Goal: Task Accomplishment & Management: Manage account settings

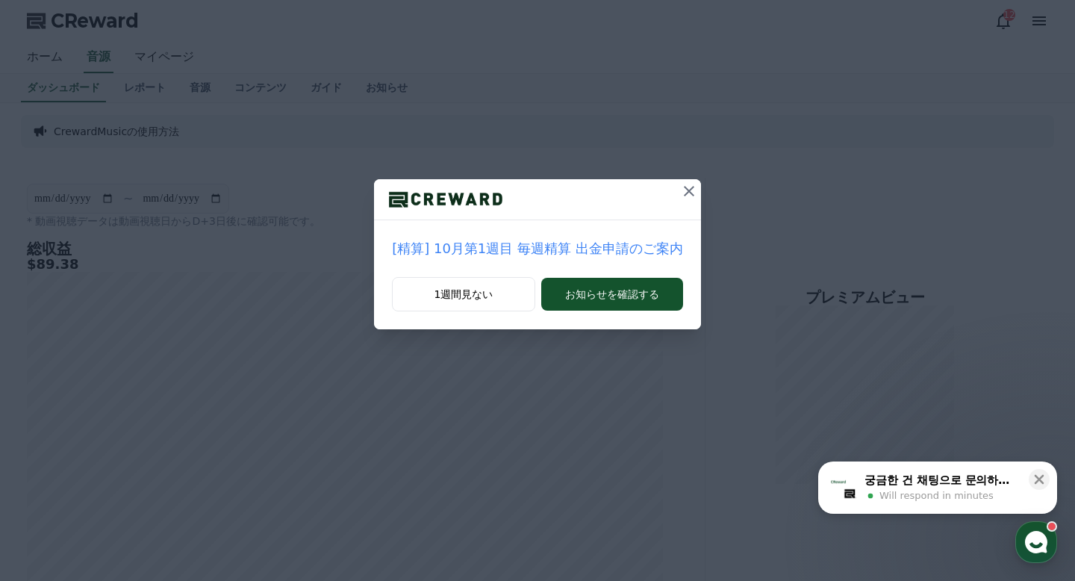
click at [687, 197] on icon at bounding box center [689, 191] width 18 height 18
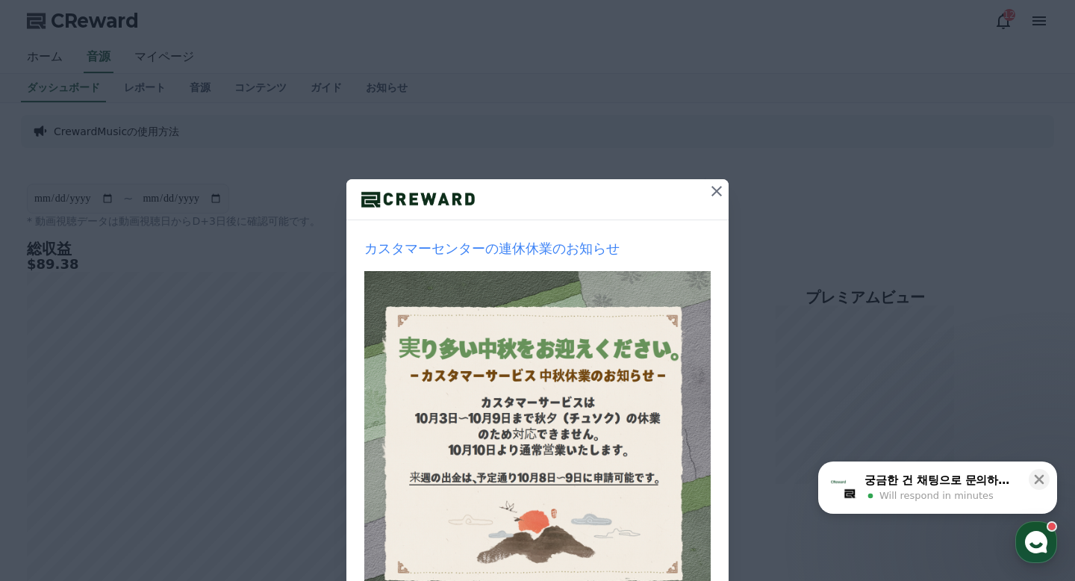
click at [720, 188] on icon at bounding box center [717, 191] width 18 height 18
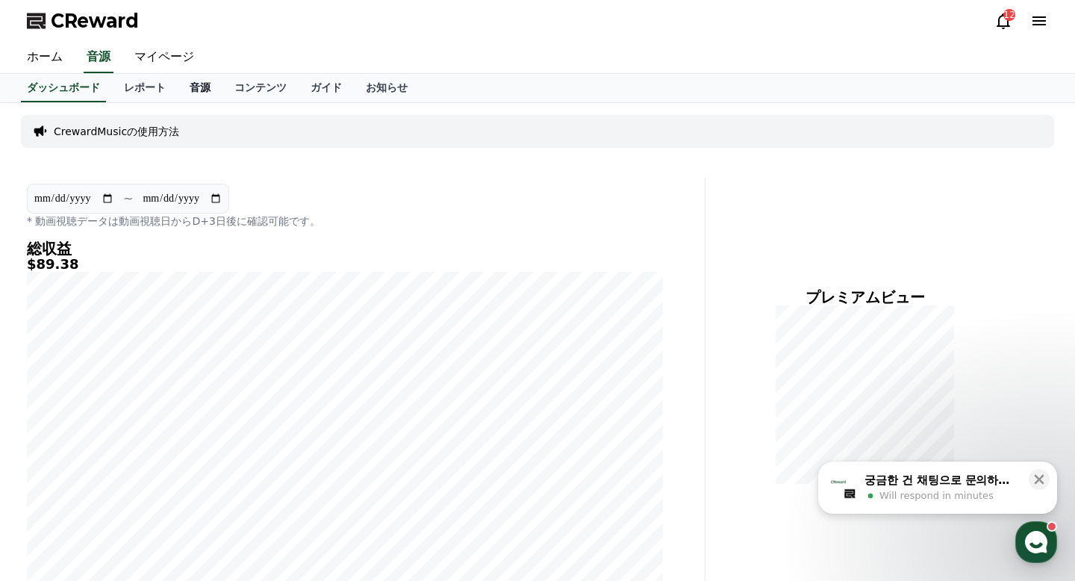
click at [202, 84] on link "音源" at bounding box center [200, 88] width 45 height 28
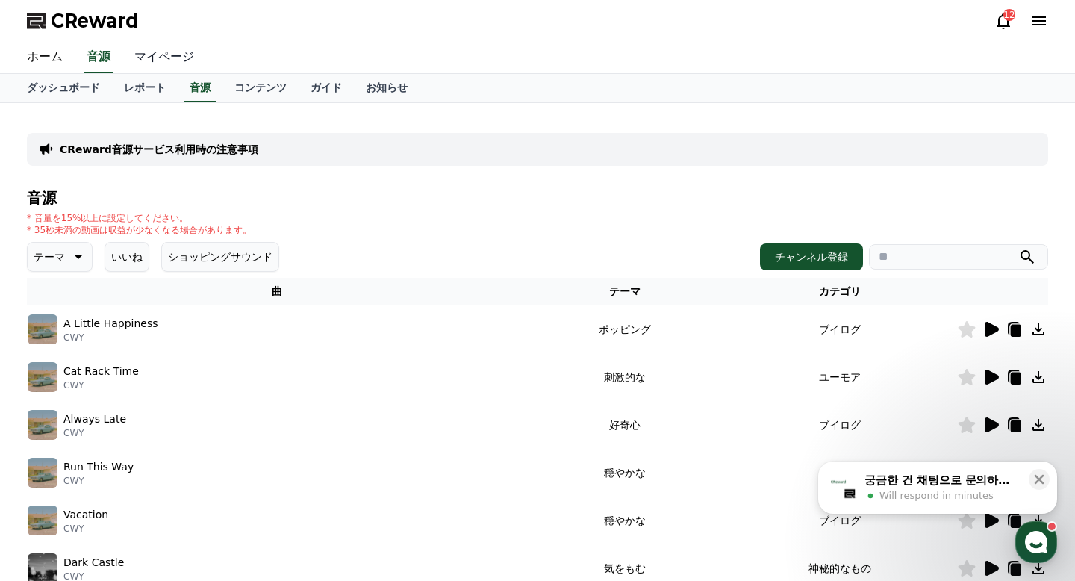
click at [164, 58] on link "マイページ" at bounding box center [164, 57] width 84 height 31
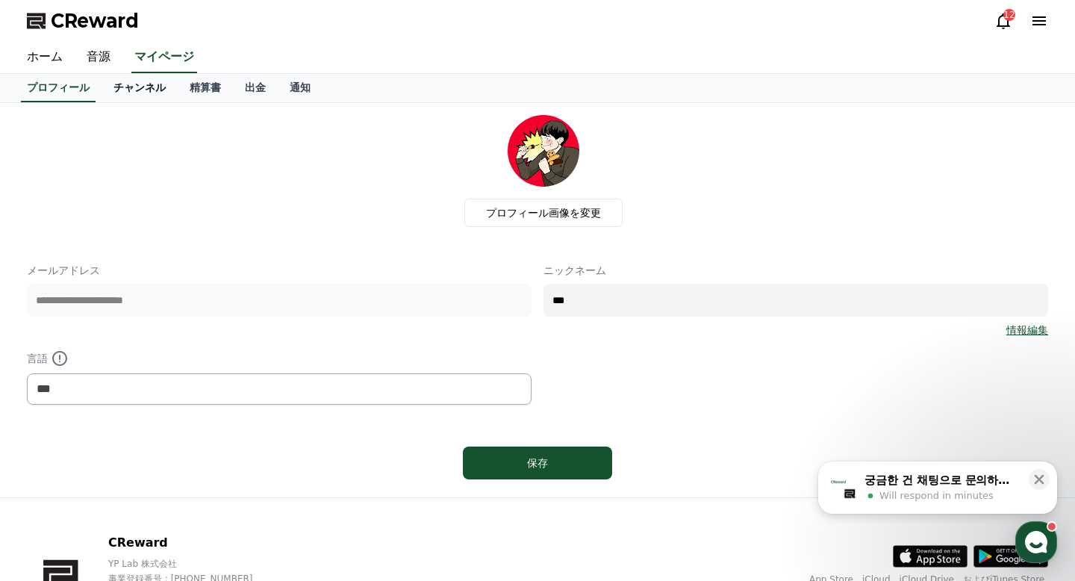
click at [139, 87] on link "チャンネル" at bounding box center [140, 88] width 76 height 28
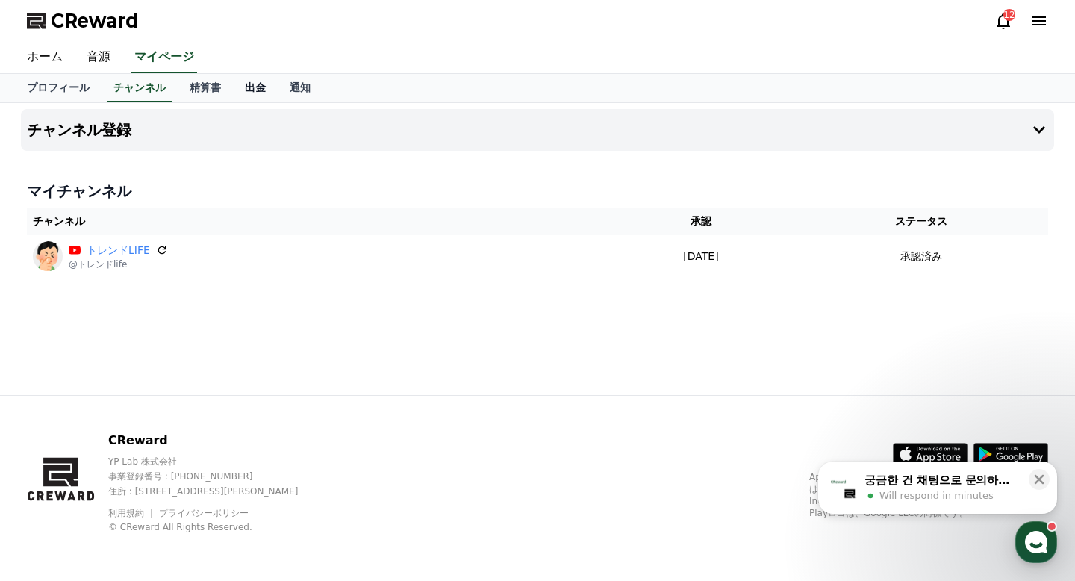
click at [255, 81] on link "出金" at bounding box center [255, 88] width 45 height 28
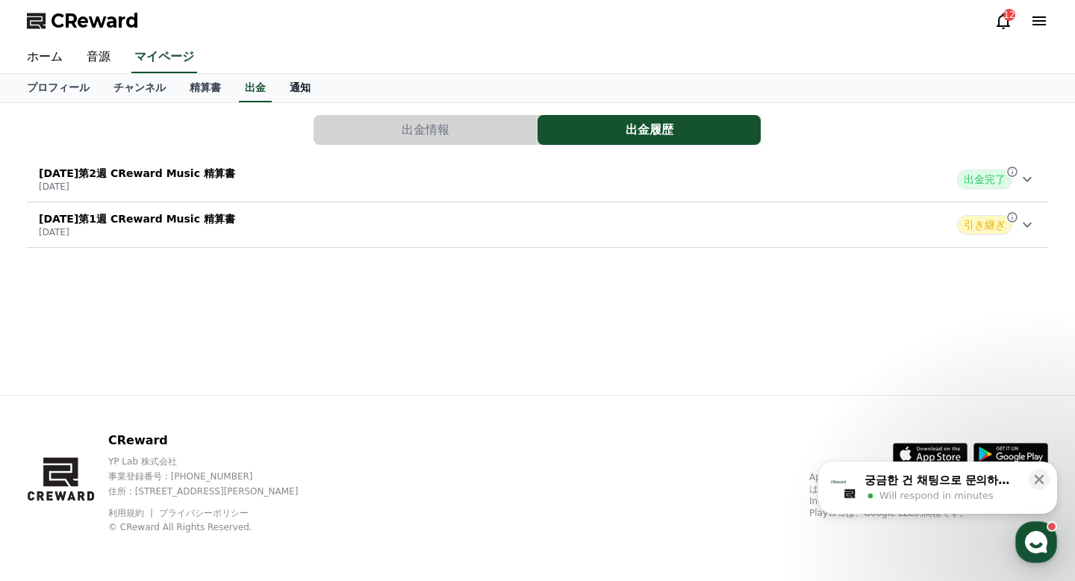
click at [305, 99] on link "通知" at bounding box center [300, 88] width 45 height 28
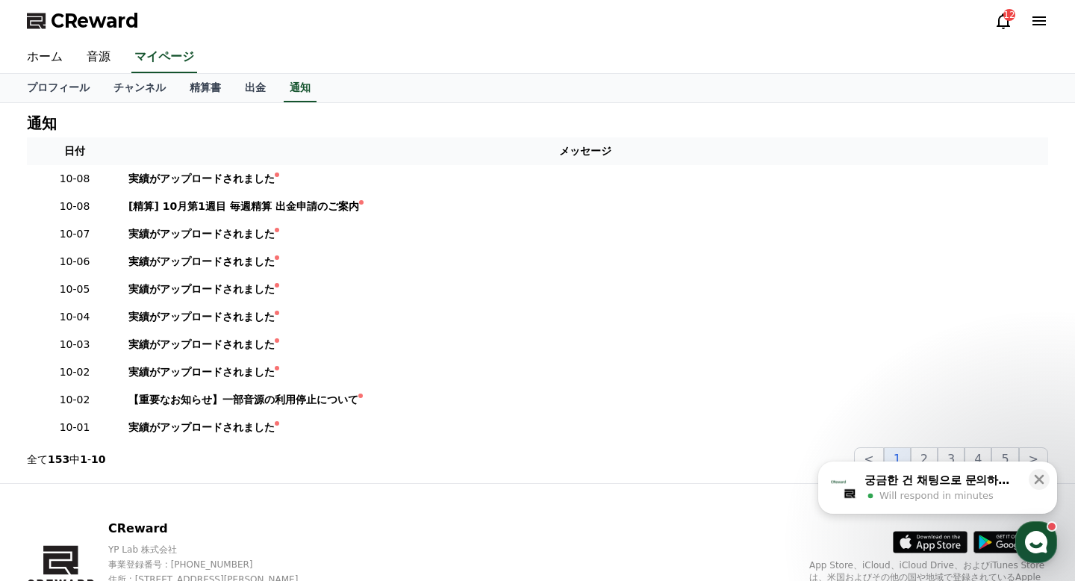
click at [190, 104] on div "通知 日付 メッセージ 10-08 実績がアップロードされました 10-08 [精算] 10月第1週目 毎週精算 出金申請のご案内 10-07 実績がアップロ…" at bounding box center [537, 293] width 1045 height 380
click at [216, 81] on link "精算書" at bounding box center [205, 88] width 55 height 28
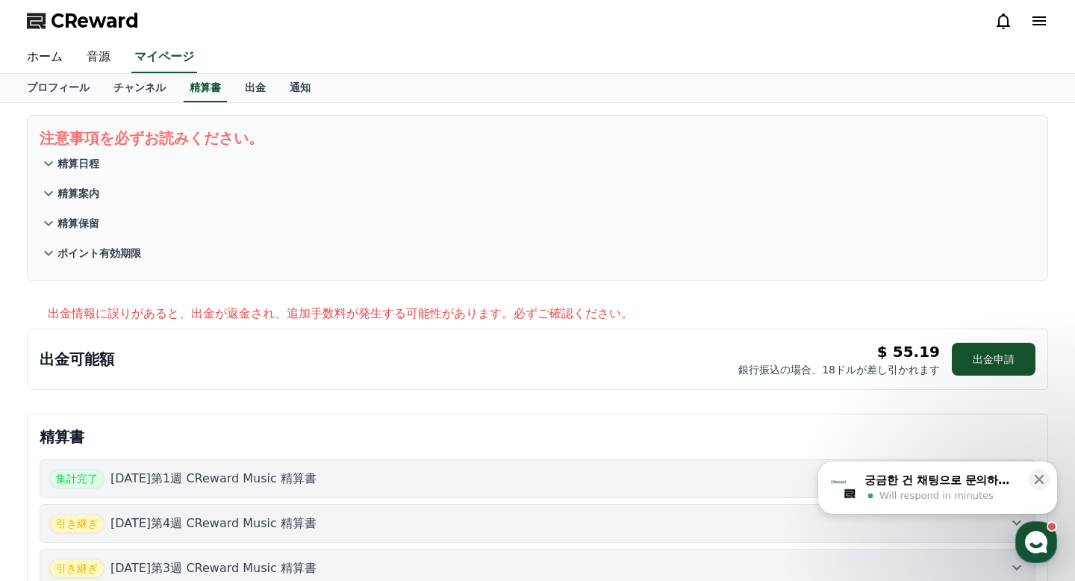
click at [100, 57] on link "音源" at bounding box center [99, 57] width 48 height 31
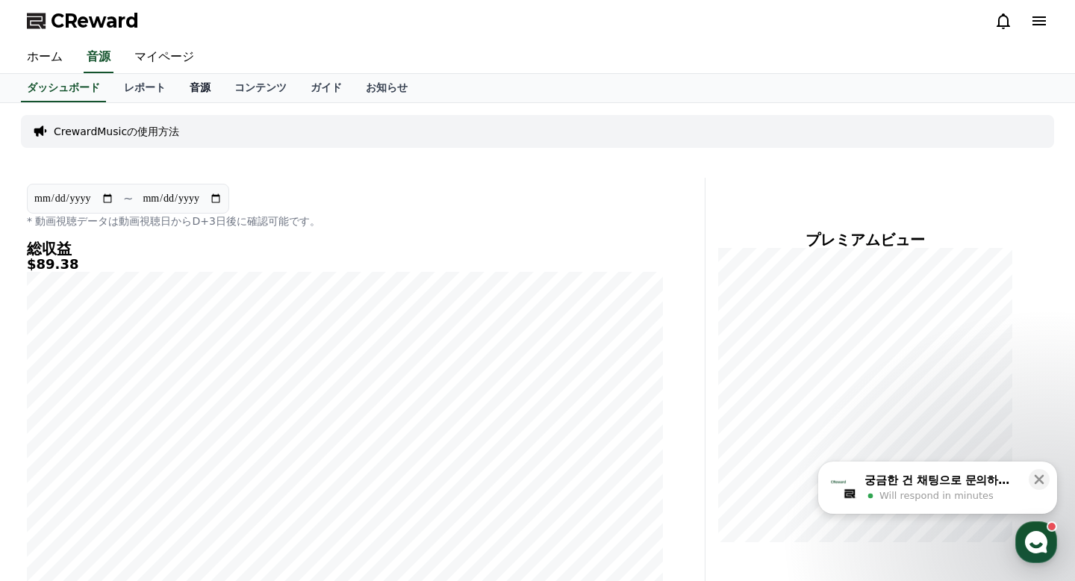
click at [207, 84] on link "音源" at bounding box center [200, 88] width 45 height 28
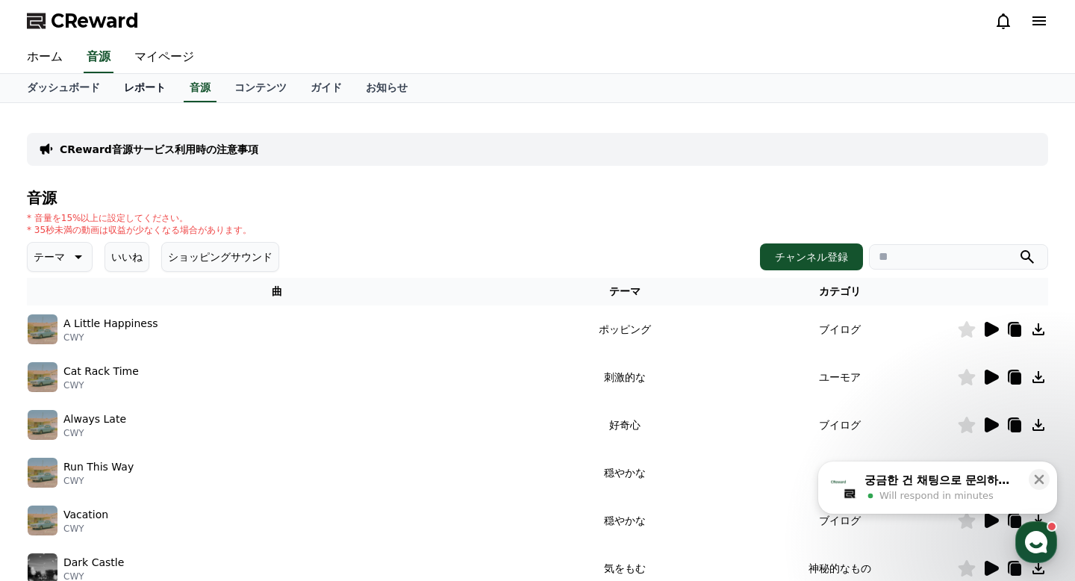
click at [143, 81] on link "レポート" at bounding box center [145, 88] width 66 height 28
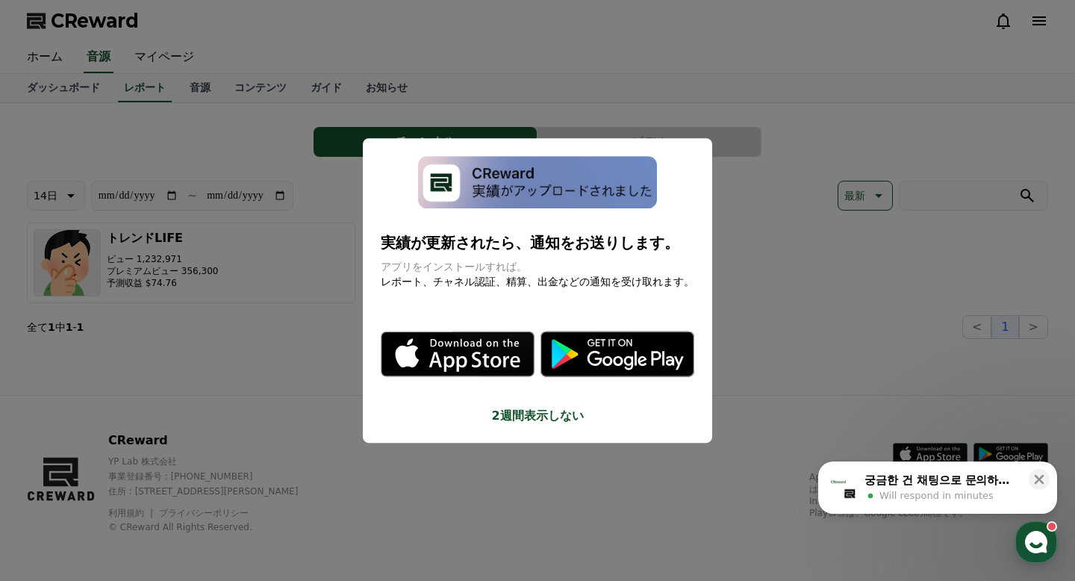
click at [755, 226] on button "close modal" at bounding box center [537, 290] width 1075 height 581
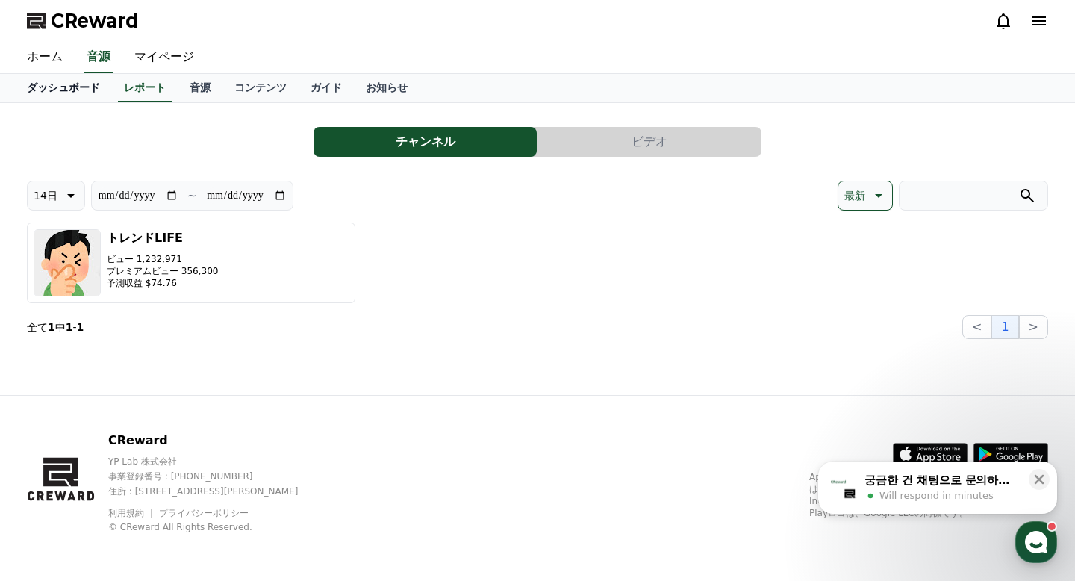
click at [84, 88] on link "ダッシュボード" at bounding box center [63, 88] width 97 height 28
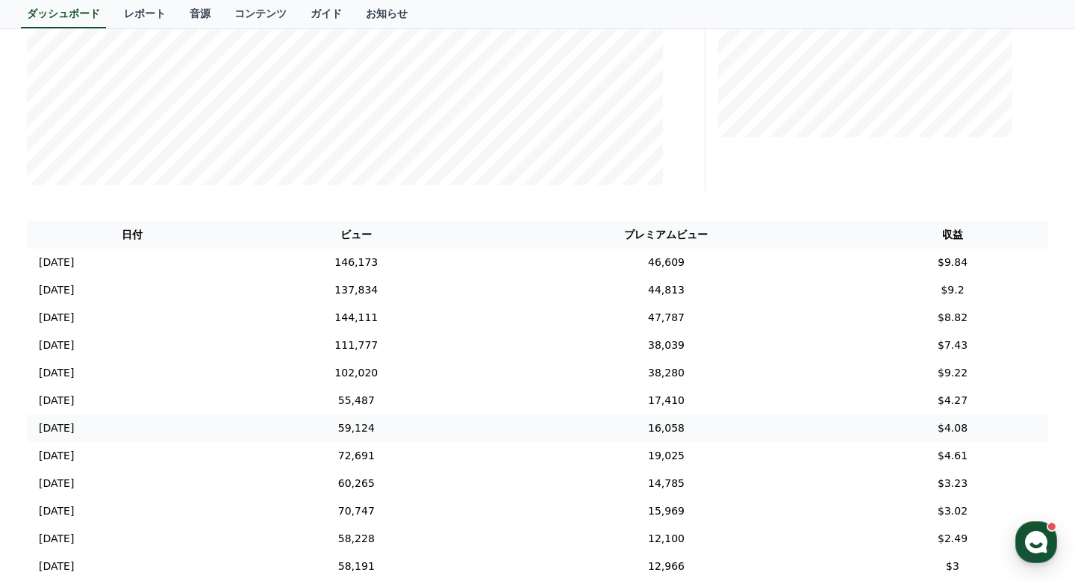
scroll to position [570, 0]
